Goal: Transaction & Acquisition: Purchase product/service

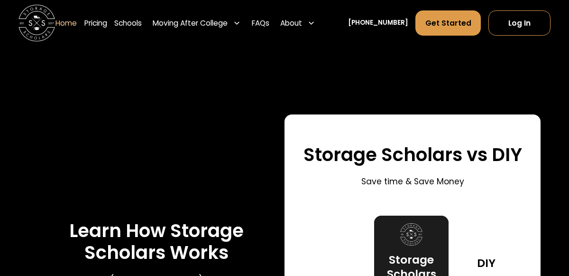
scroll to position [1529, 0]
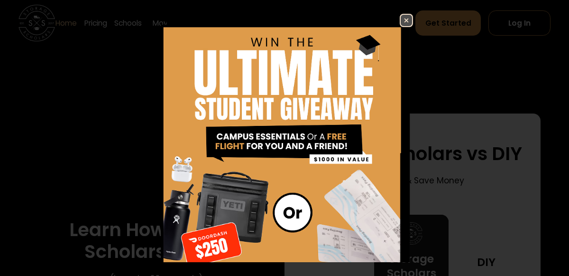
click at [109, 21] on div "Enter Giveaway" at bounding box center [284, 138] width 569 height 276
click at [406, 21] on img at bounding box center [406, 20] width 11 height 11
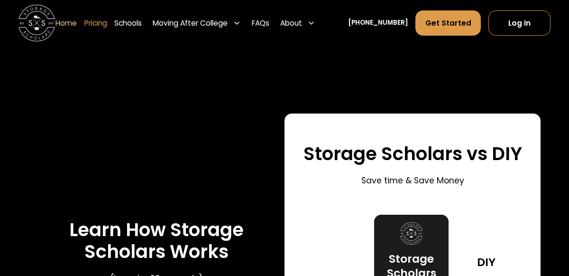
click at [107, 24] on link "Pricing" at bounding box center [95, 23] width 23 height 26
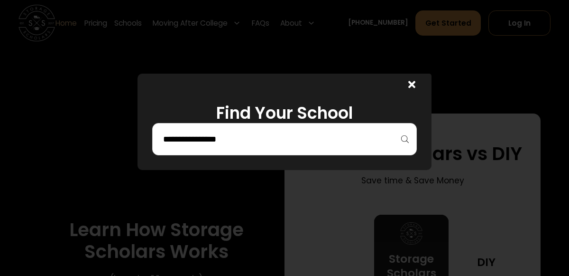
click at [224, 142] on input "search" at bounding box center [284, 139] width 245 height 16
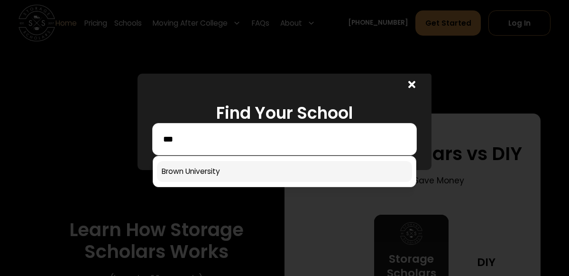
type input "***"
click at [209, 173] on link at bounding box center [284, 171] width 255 height 21
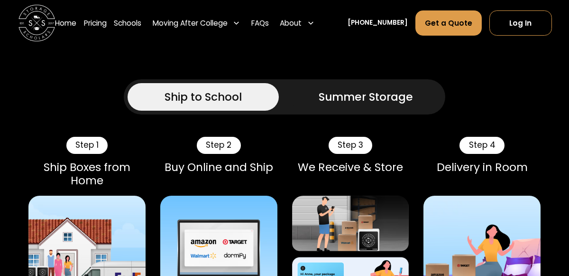
scroll to position [824, 0]
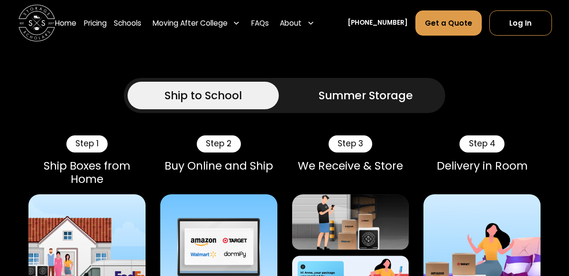
click at [352, 105] on link "Summer Storage" at bounding box center [366, 96] width 152 height 28
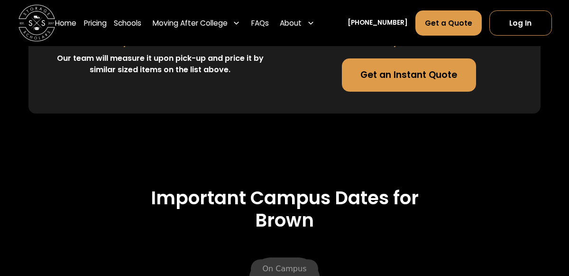
scroll to position [3577, 0]
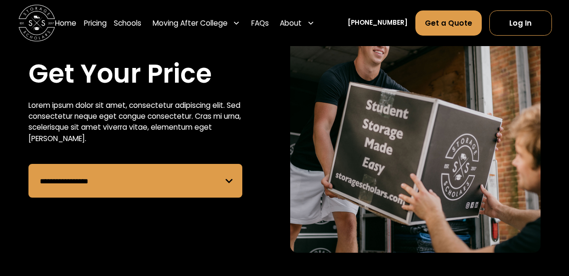
scroll to position [92, 0]
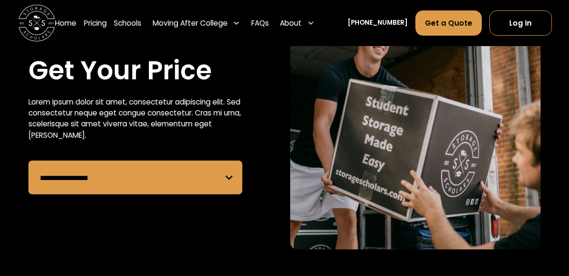
click at [230, 179] on select "**********" at bounding box center [135, 177] width 214 height 34
select select "**********"
click at [28, 160] on select "**********" at bounding box center [135, 177] width 214 height 34
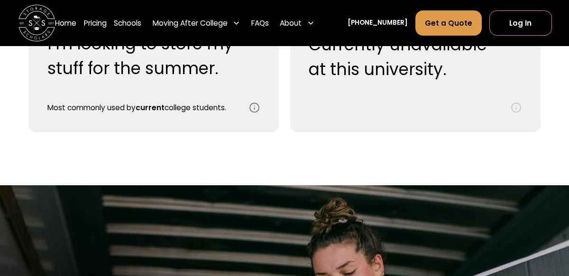
scroll to position [463, 0]
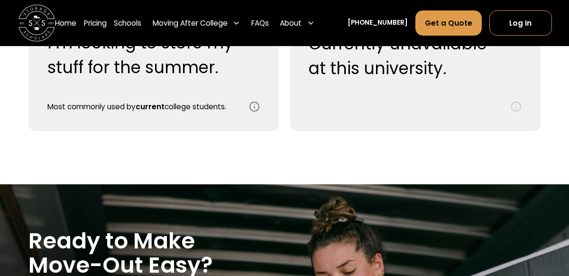
click at [183, 97] on div "Summer Storage I’m looking to store my stuff for the summer. Most commonly used…" at bounding box center [142, 59] width 191 height 105
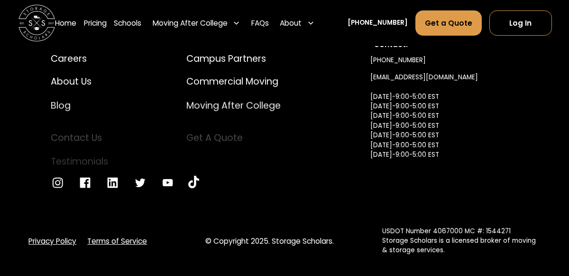
scroll to position [1353, 0]
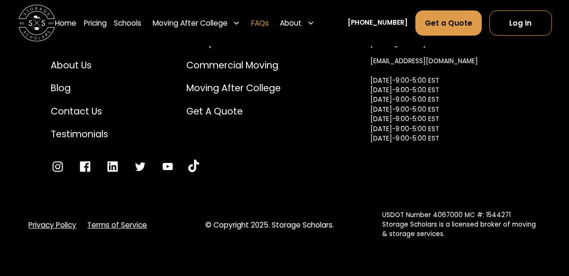
click at [269, 26] on link "FAQs" at bounding box center [260, 23] width 18 height 26
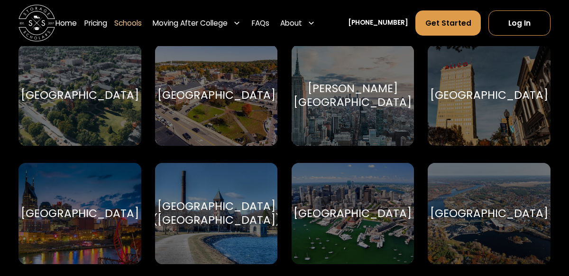
scroll to position [750, 0]
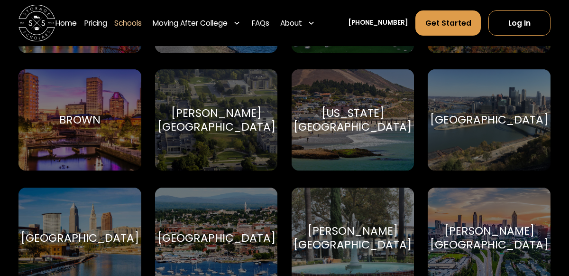
click at [98, 116] on div "Brown" at bounding box center [79, 120] width 41 height 14
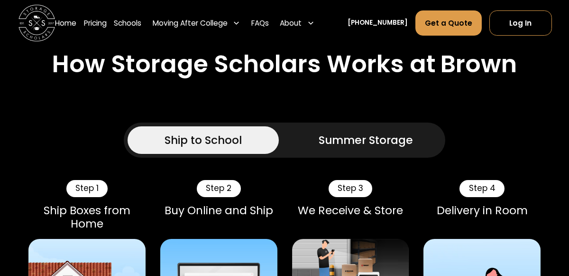
scroll to position [781, 0]
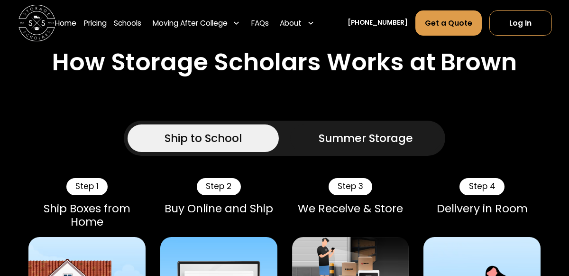
click at [345, 148] on link "Summer Storage" at bounding box center [366, 138] width 152 height 28
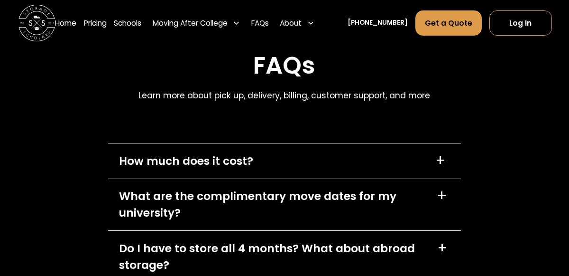
scroll to position [4700, 0]
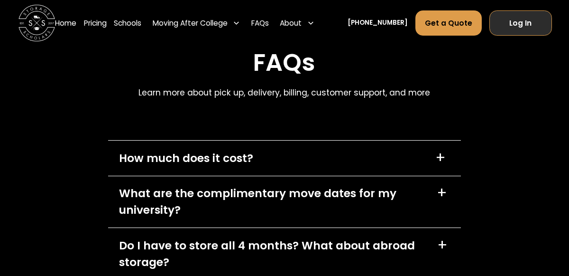
click at [516, 31] on link "Log In" at bounding box center [521, 22] width 63 height 25
